Goal: Answer question/provide support: Share knowledge or assist other users

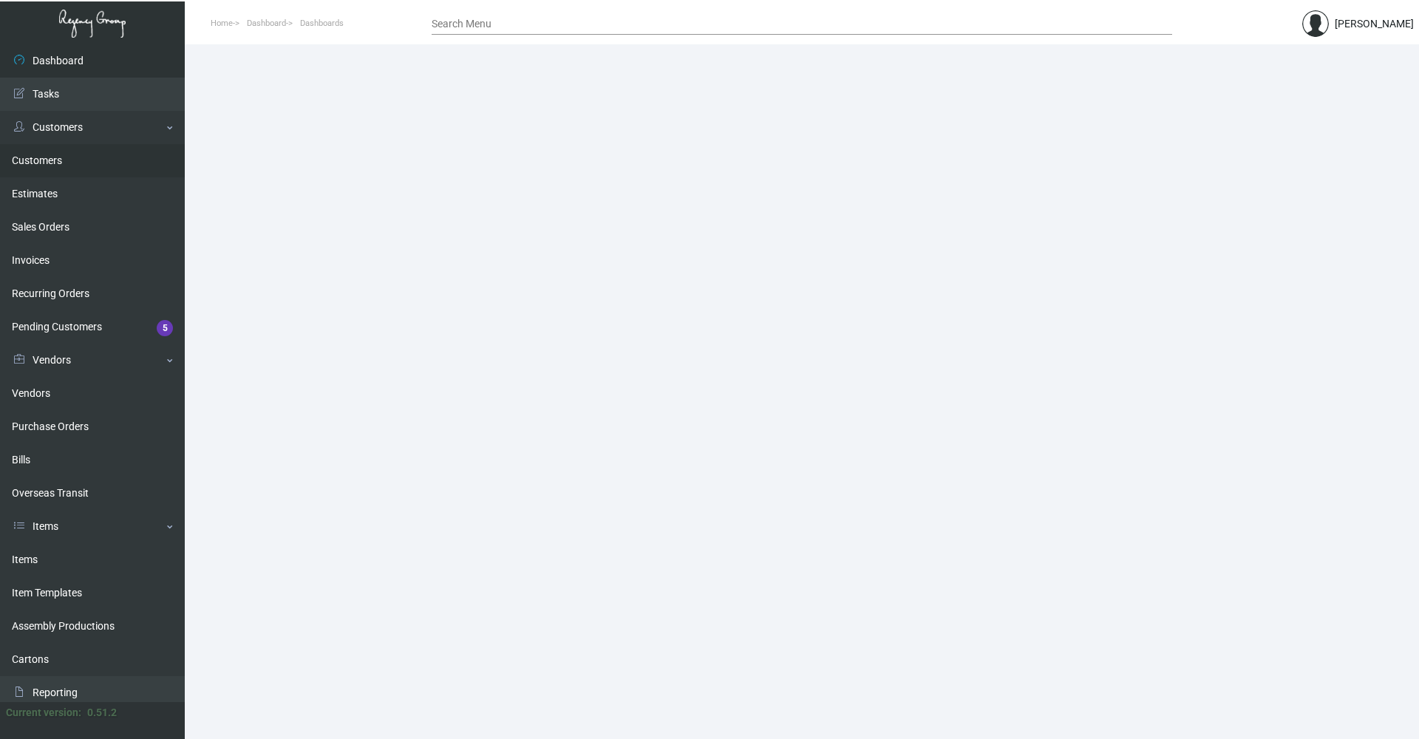
click at [64, 163] on link "Customers" at bounding box center [92, 160] width 185 height 33
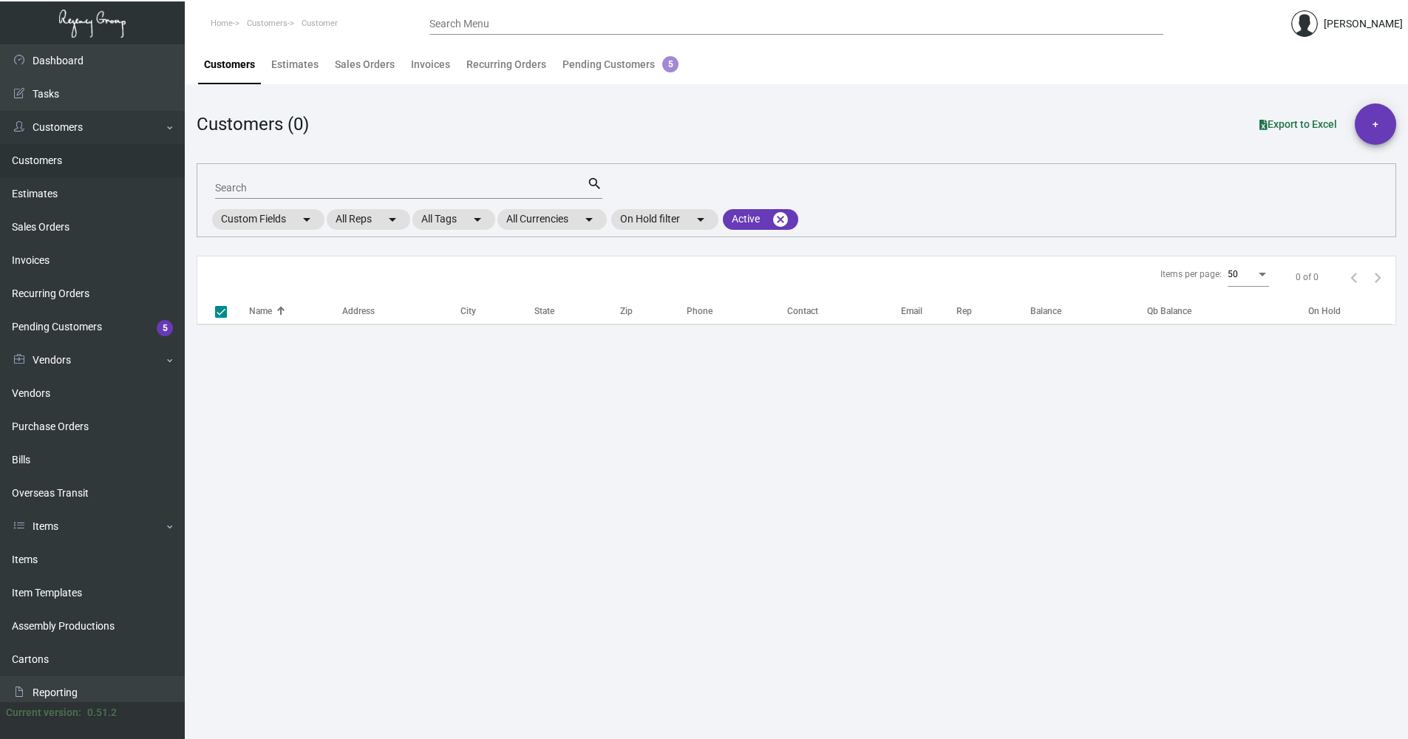
checkbox input "false"
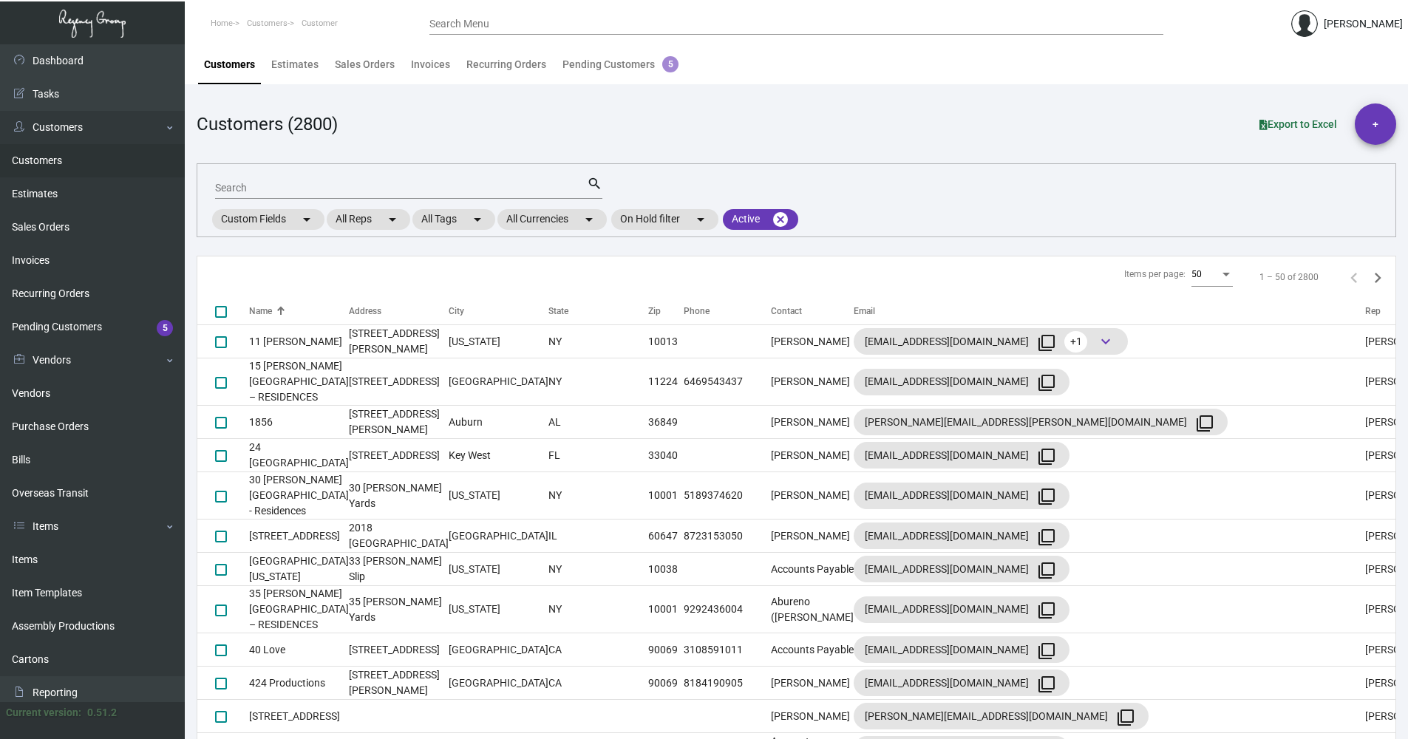
click at [276, 186] on input "Search" at bounding box center [401, 189] width 372 height 12
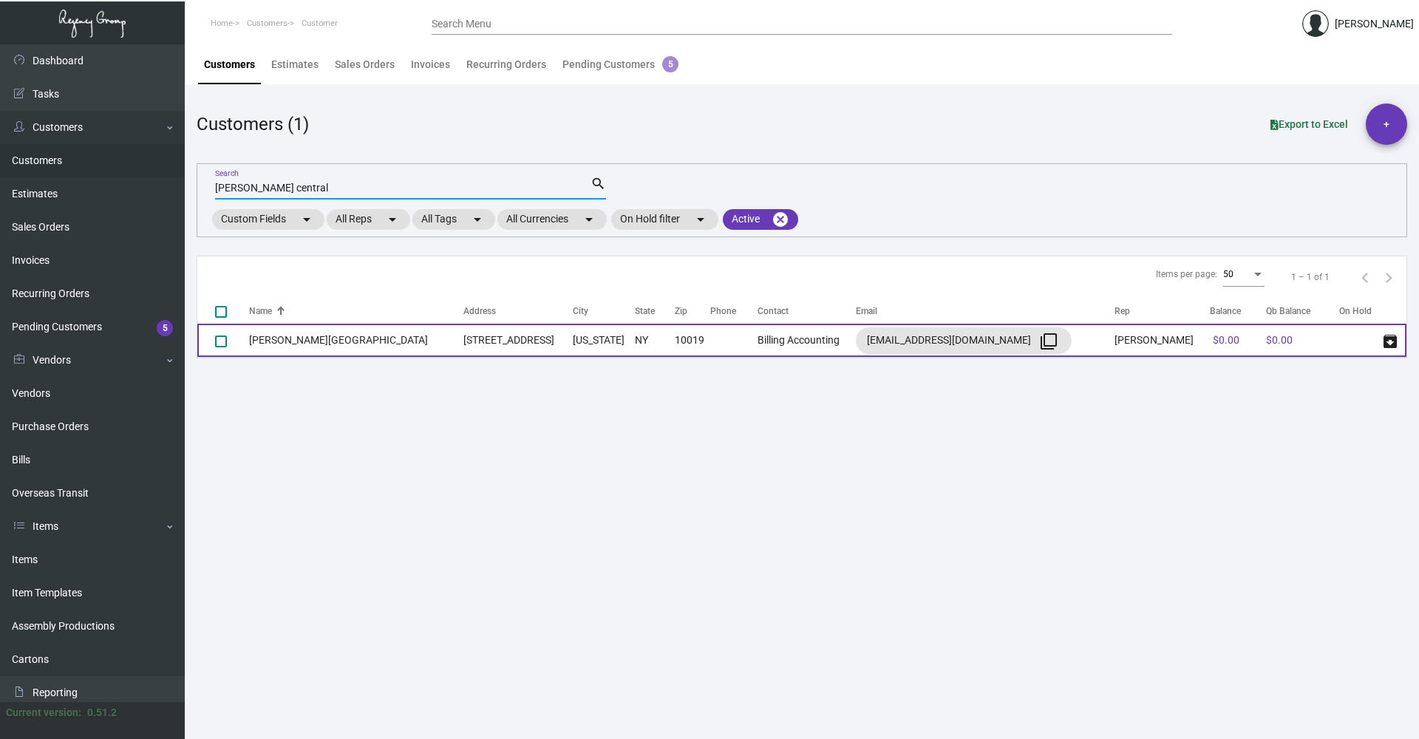
type input "[PERSON_NAME] central"
click at [465, 339] on td "[STREET_ADDRESS]" at bounding box center [517, 340] width 109 height 33
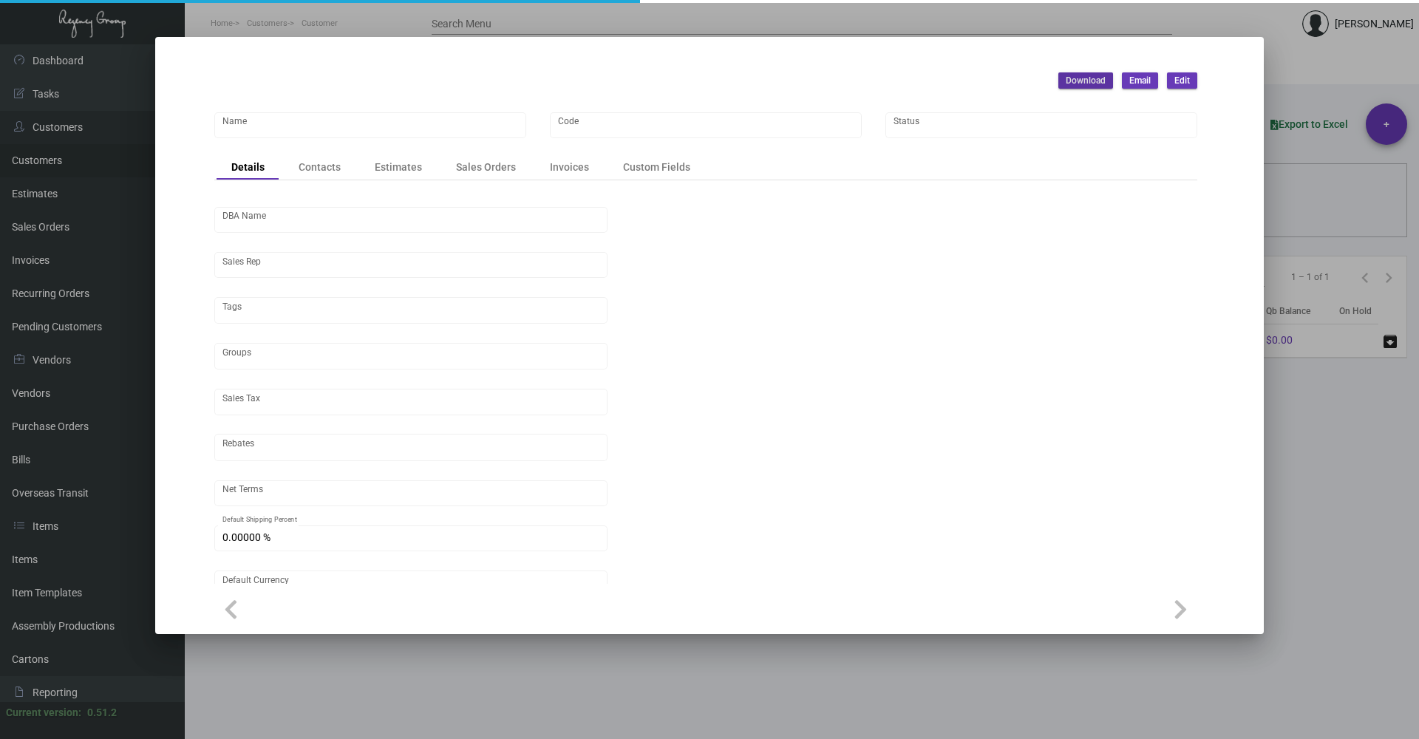
type input "[PERSON_NAME][GEOGRAPHIC_DATA]"
type input "920"
type input "[PERSON_NAME]"
type input "[GEOGRAPHIC_DATA]-[GEOGRAPHIC_DATA] ([US_STATE][GEOGRAPHIC_DATA])"
type input "Net 30"
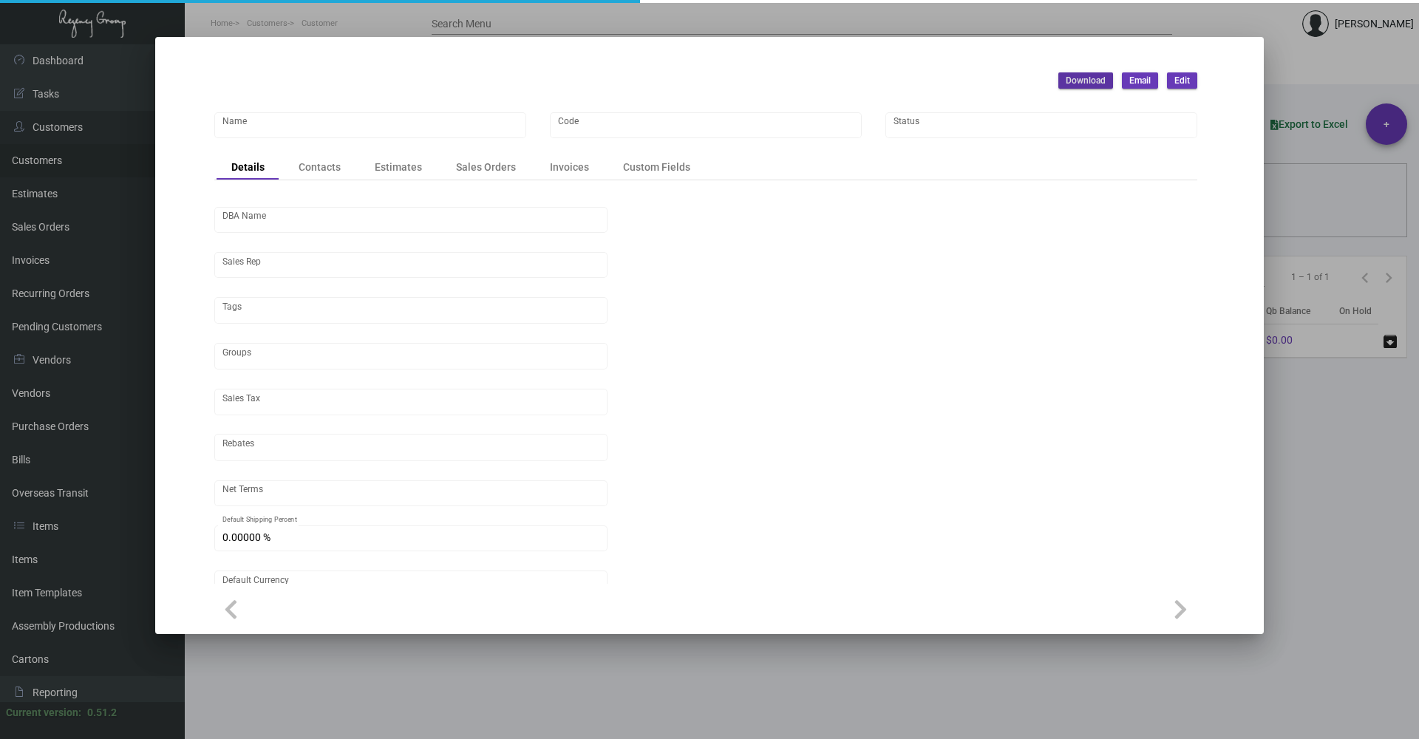
type input "United States Dollar $"
type input "$ 0.00"
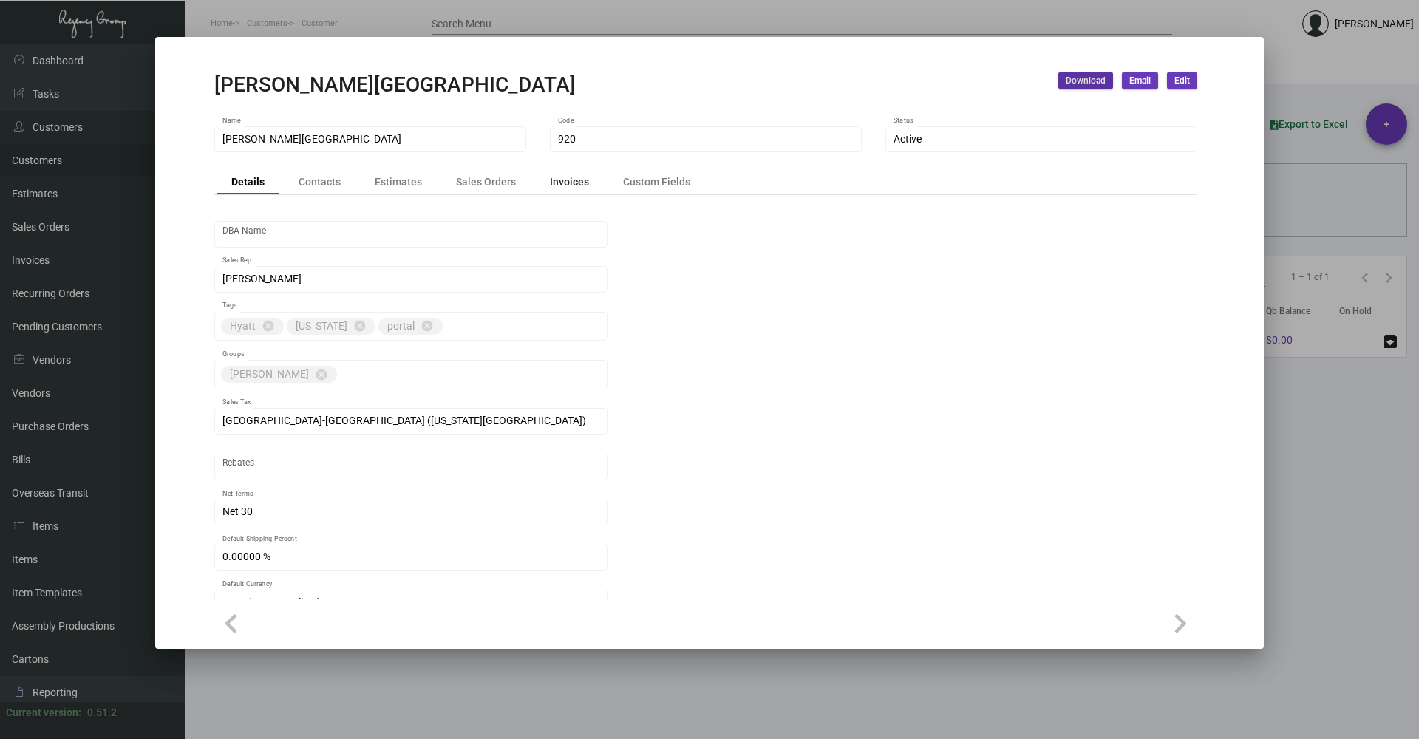
click at [557, 184] on div "Invoices" at bounding box center [569, 182] width 39 height 16
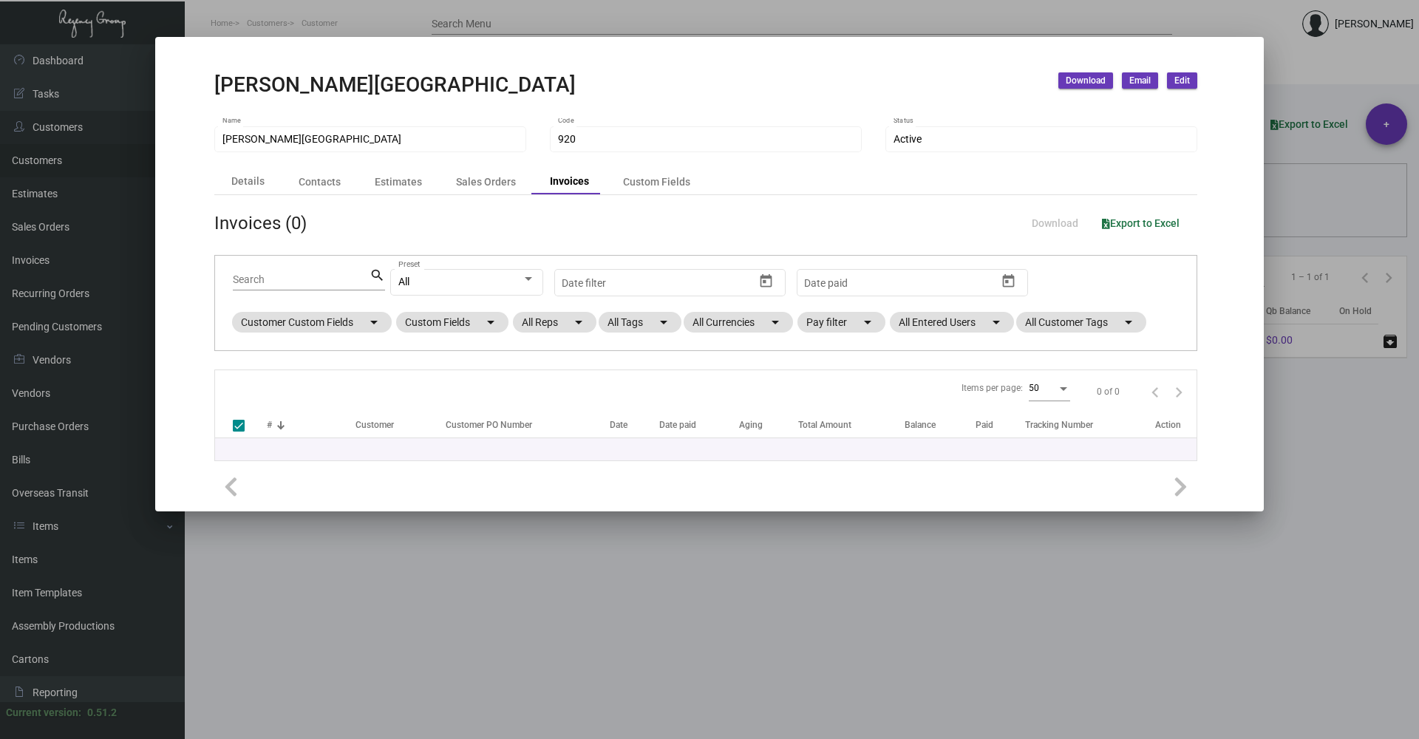
checkbox input "false"
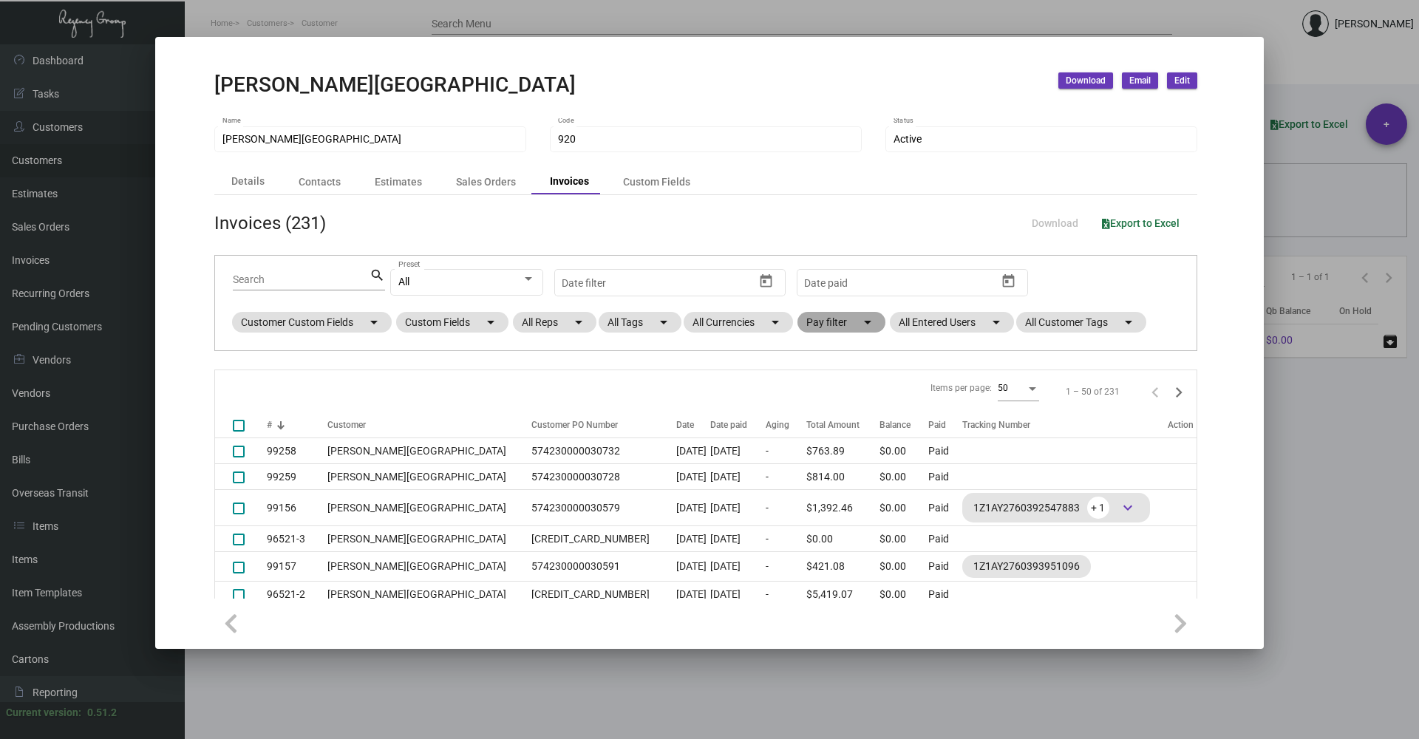
click at [860, 331] on mat-chip "Pay filter arrow_drop_down" at bounding box center [841, 322] width 88 height 21
click at [616, 449] on div at bounding box center [709, 369] width 1419 height 739
click at [676, 449] on td "[DATE]" at bounding box center [693, 451] width 34 height 26
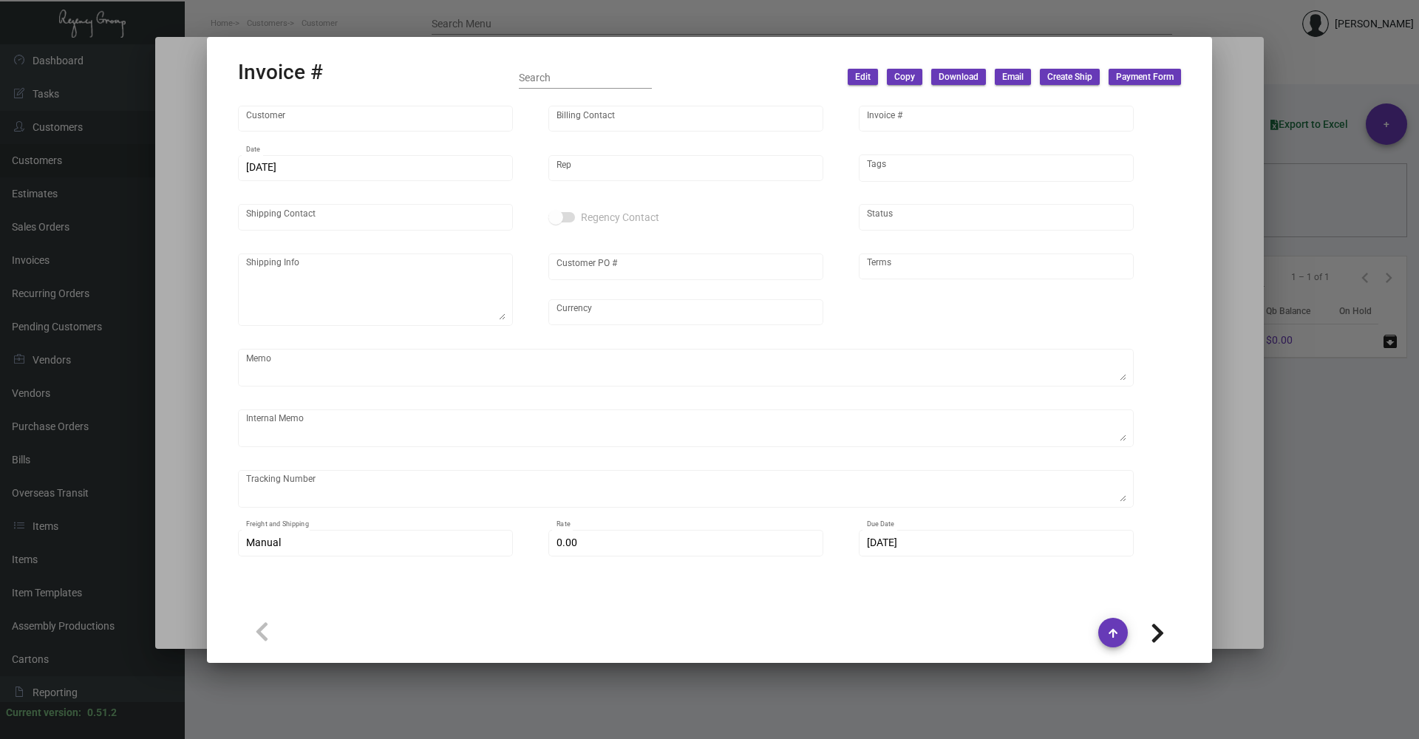
type input "[PERSON_NAME][GEOGRAPHIC_DATA]"
type input "Billing Accounting"
type input "99258"
type input "[DATE]"
type input "[PERSON_NAME]"
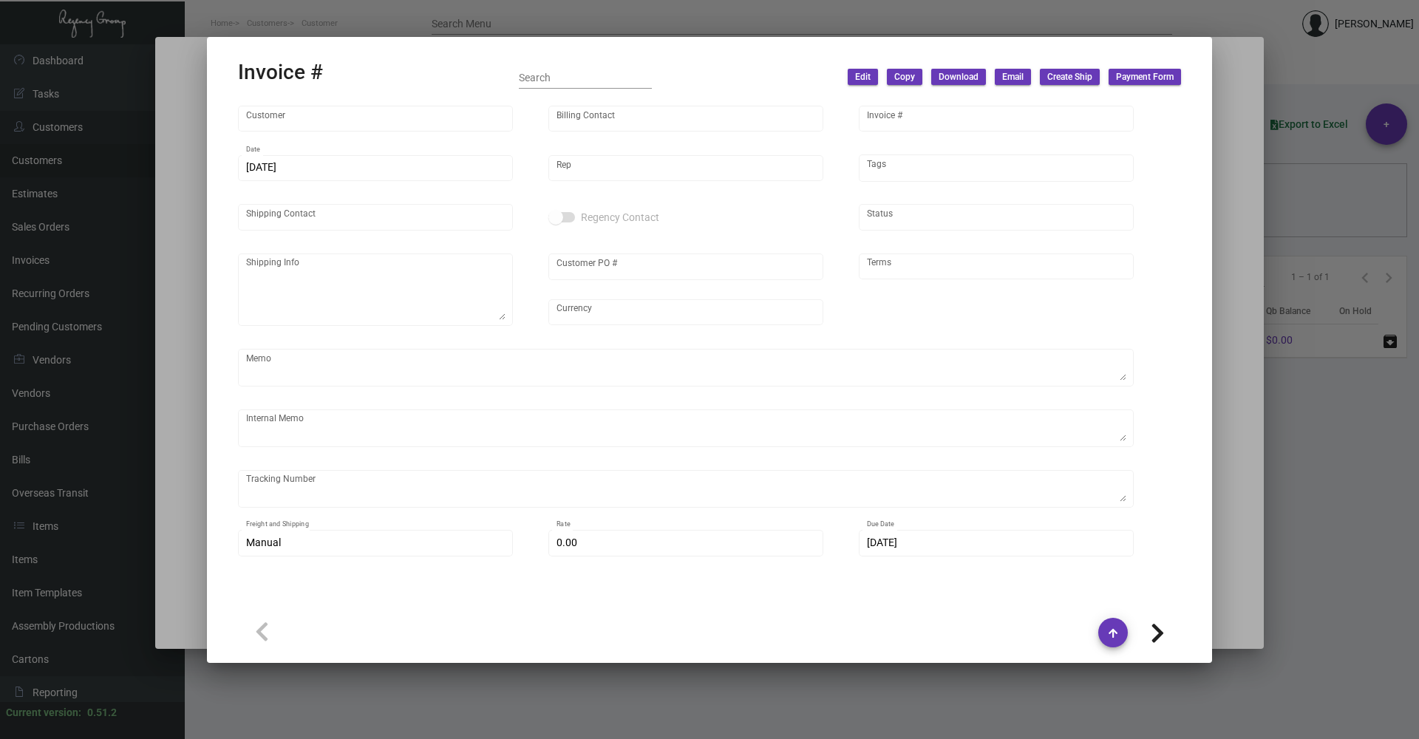
type input "[PERSON_NAME]"
type textarea "[PERSON_NAME][GEOGRAPHIC_DATA] - [PERSON_NAME] [STREET_ADDRESS][US_STATE]"
type input "574230000030732"
type input "United States Dollar $"
type input "Net 30"
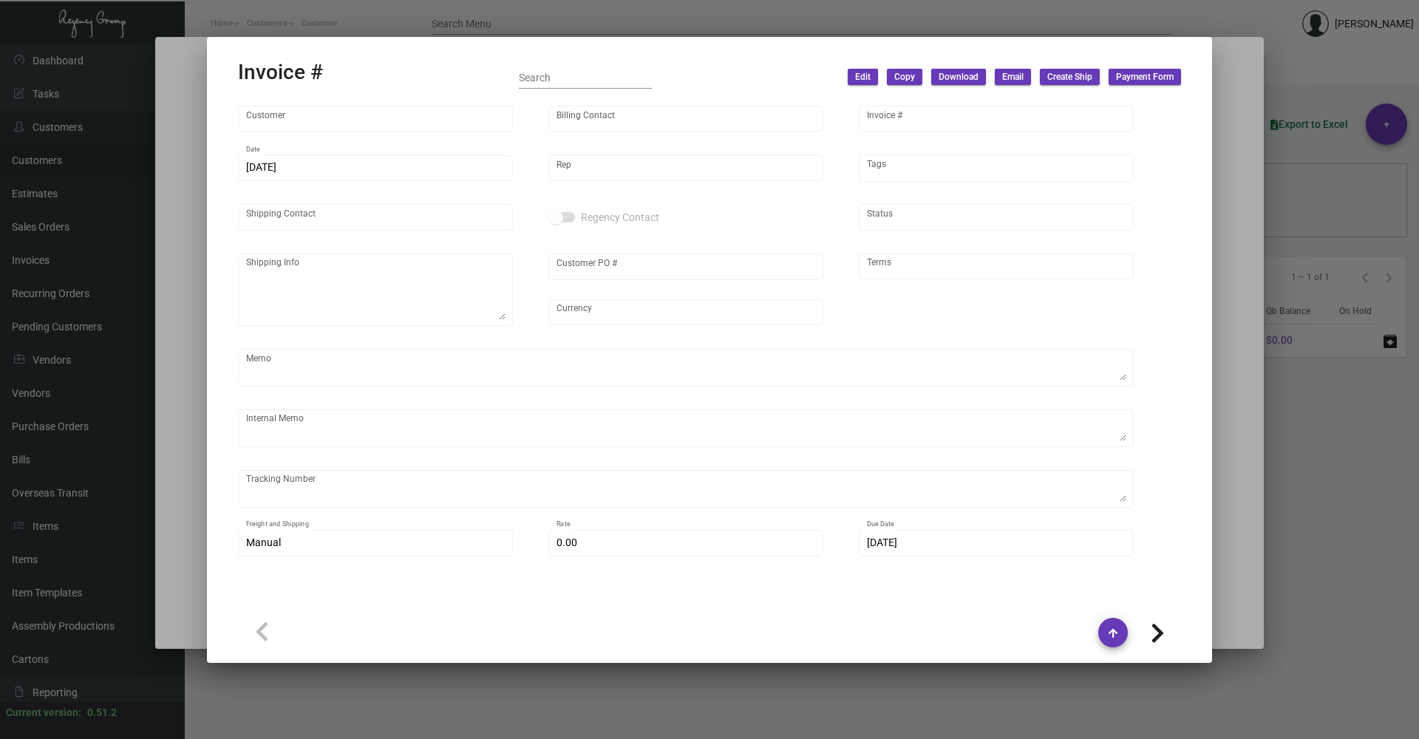
type textarea "[DATE]. [PERSON_NAME],. [GEOGRAPHIC_DATA]. Delivery"
type input "$ 79.87"
type input "[DATE]"
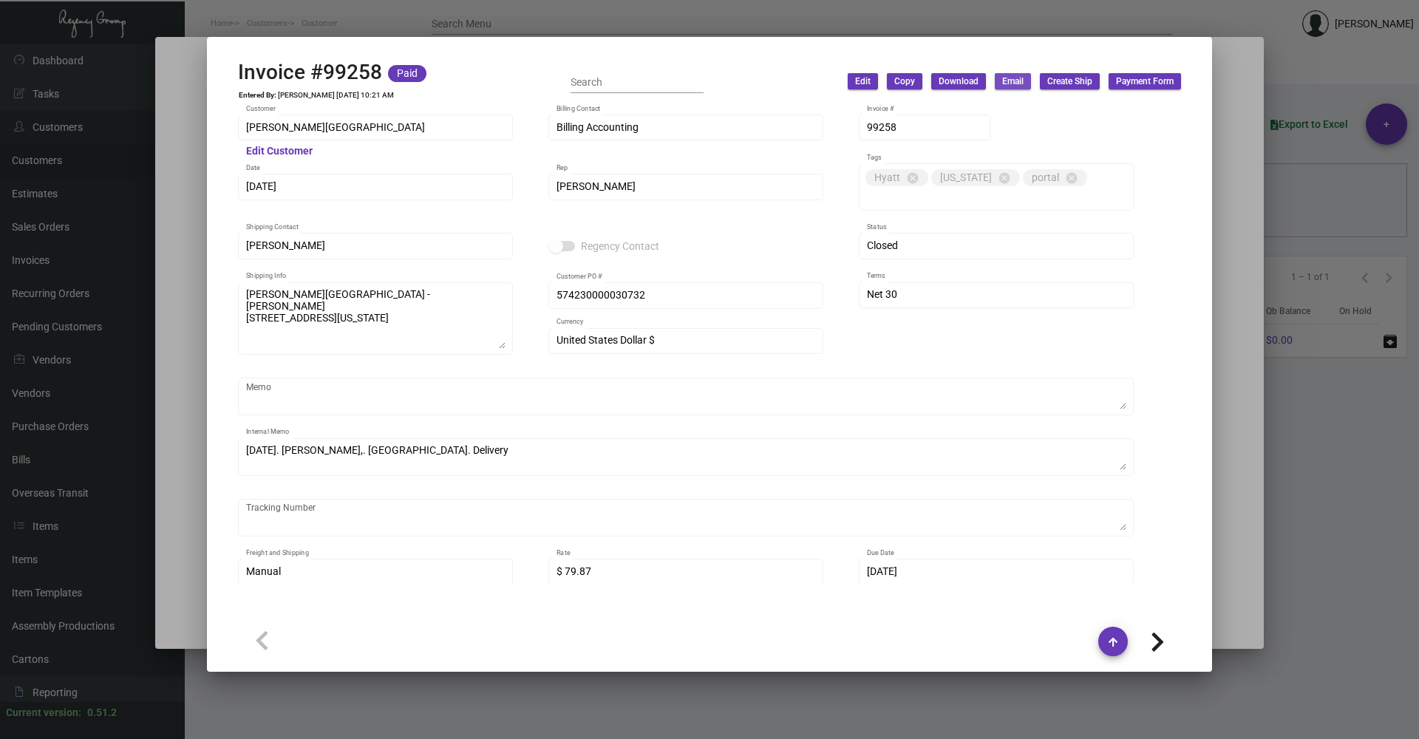
click at [1002, 82] on span "Email" at bounding box center [1012, 81] width 21 height 13
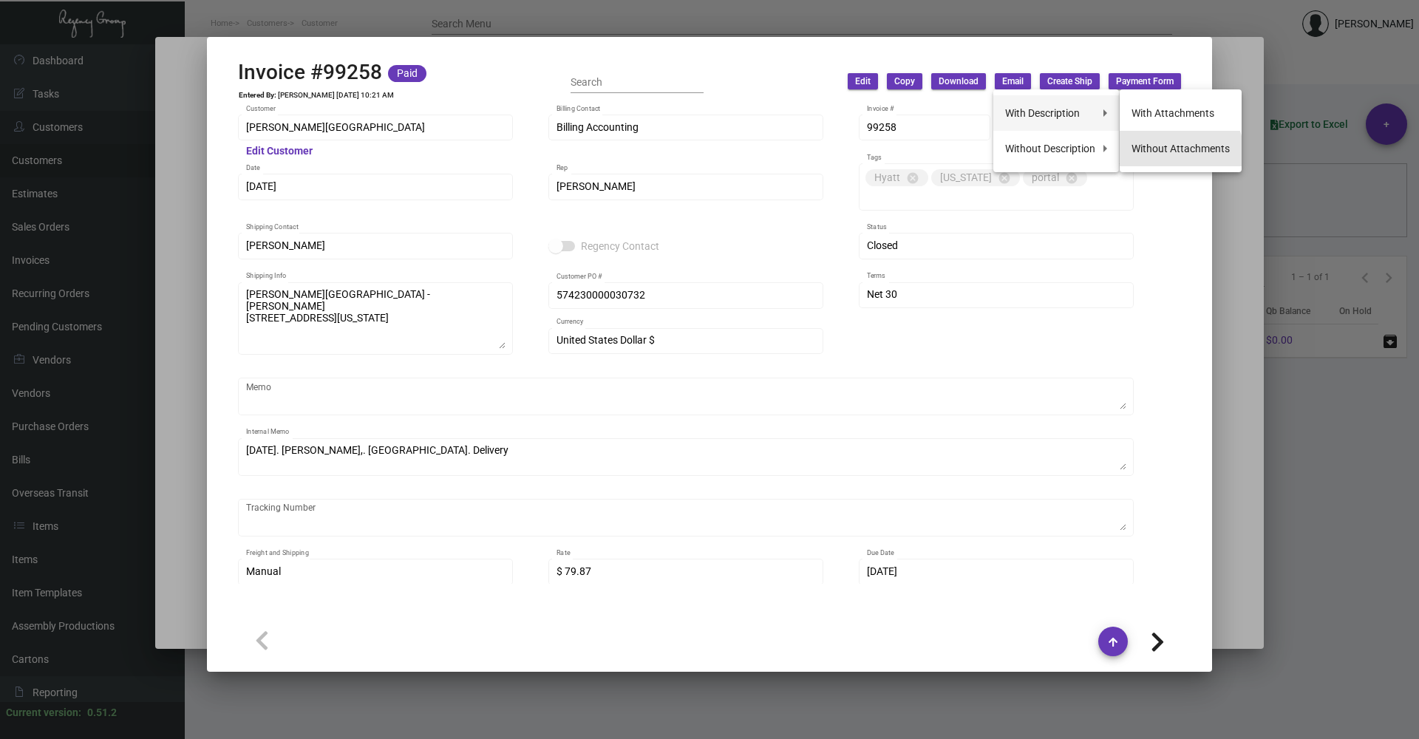
click at [1176, 153] on button "Without Attachments" at bounding box center [1181, 148] width 122 height 35
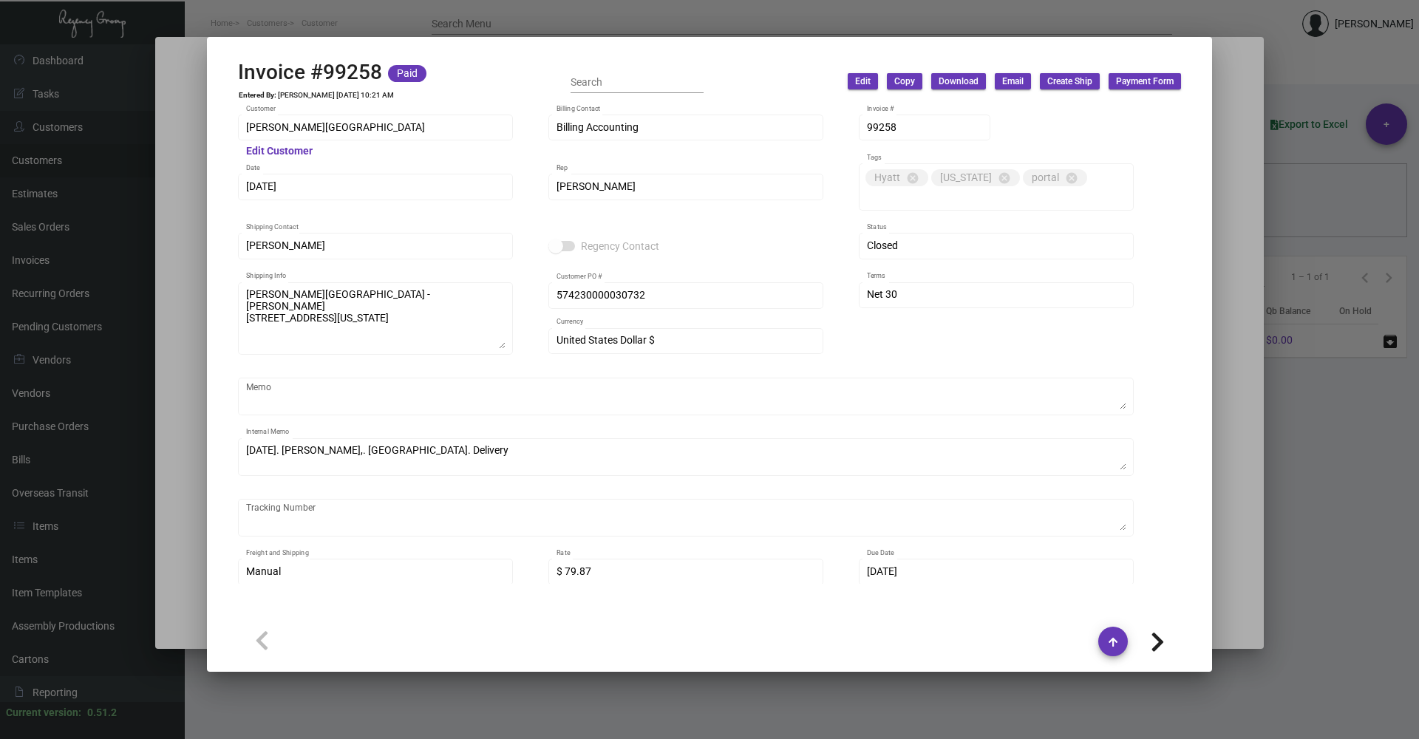
click at [1083, 268] on div "Closed Status" at bounding box center [996, 253] width 275 height 40
